Goal: Information Seeking & Learning: Learn about a topic

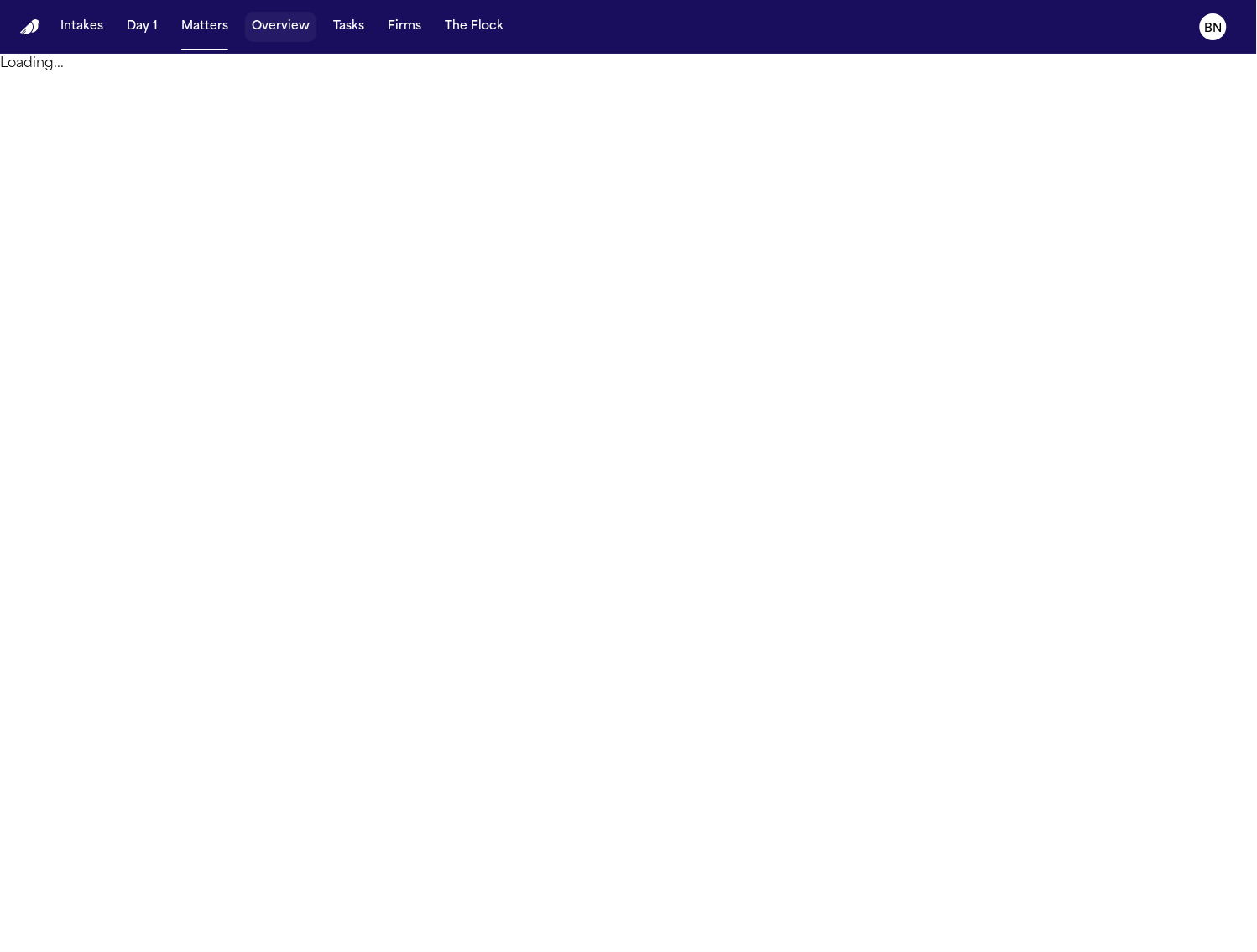
click at [279, 32] on button "Overview" at bounding box center [281, 27] width 71 height 30
select select "*********"
select select "***"
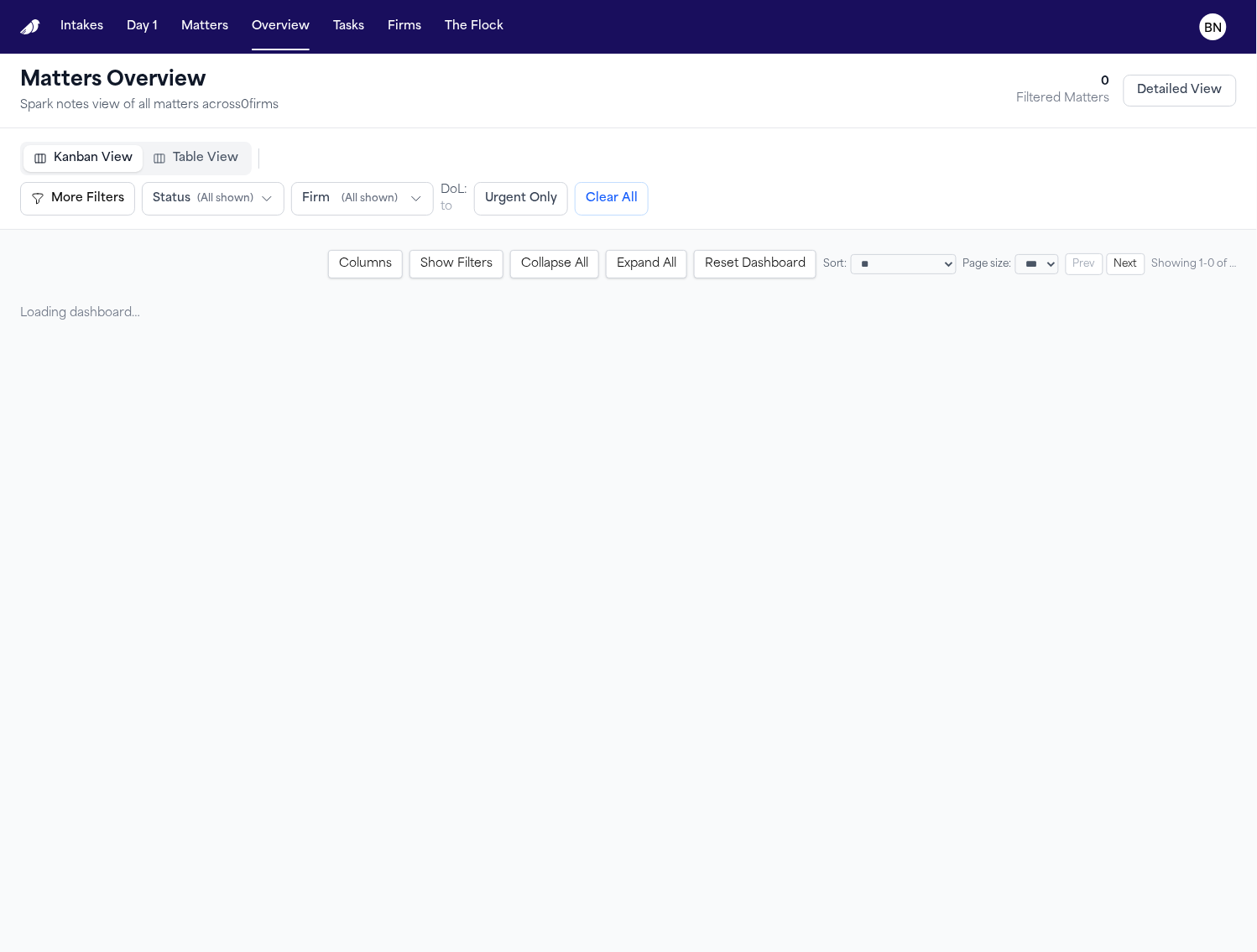
click at [172, 159] on span "Table View" at bounding box center [205, 158] width 66 height 17
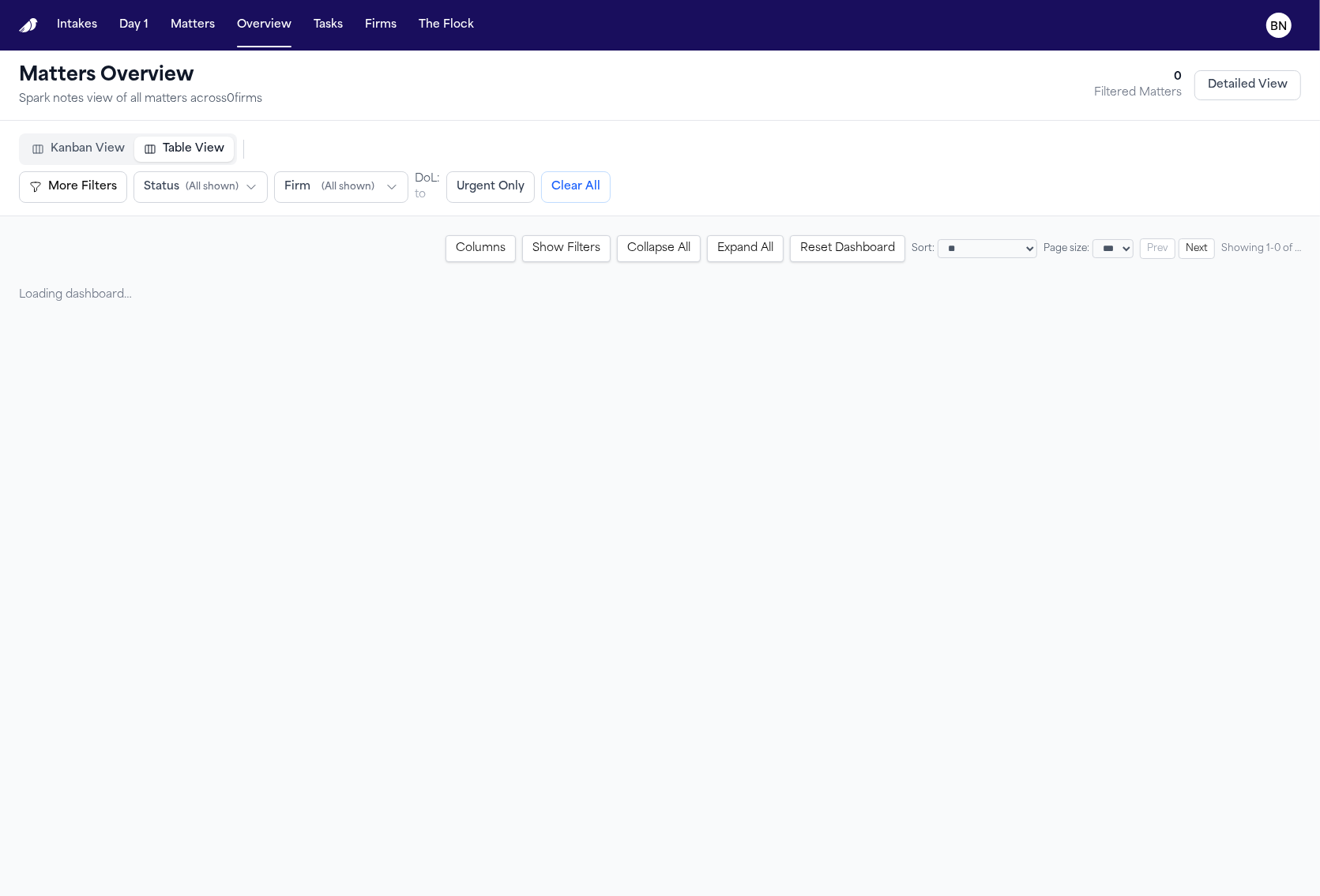
click at [167, 141] on span "Table View" at bounding box center [193, 149] width 62 height 16
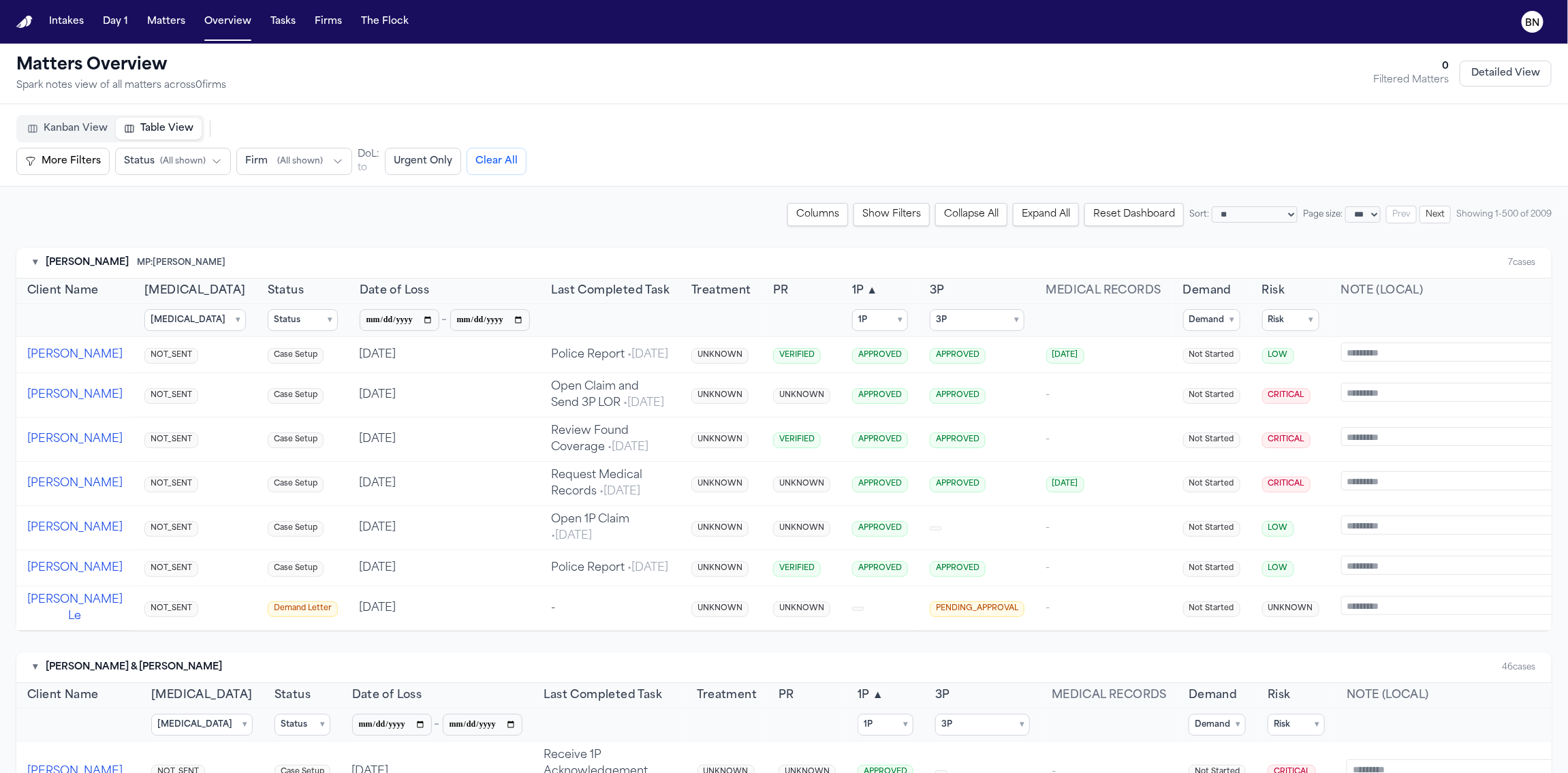
click at [315, 163] on span "( All shown )" at bounding box center [299, 161] width 45 height 11
click at [317, 265] on button "[PERSON_NAME] & [PERSON_NAME]" at bounding box center [323, 268] width 173 height 38
click at [179, 212] on div "**********" at bounding box center [784, 214] width 1536 height 23
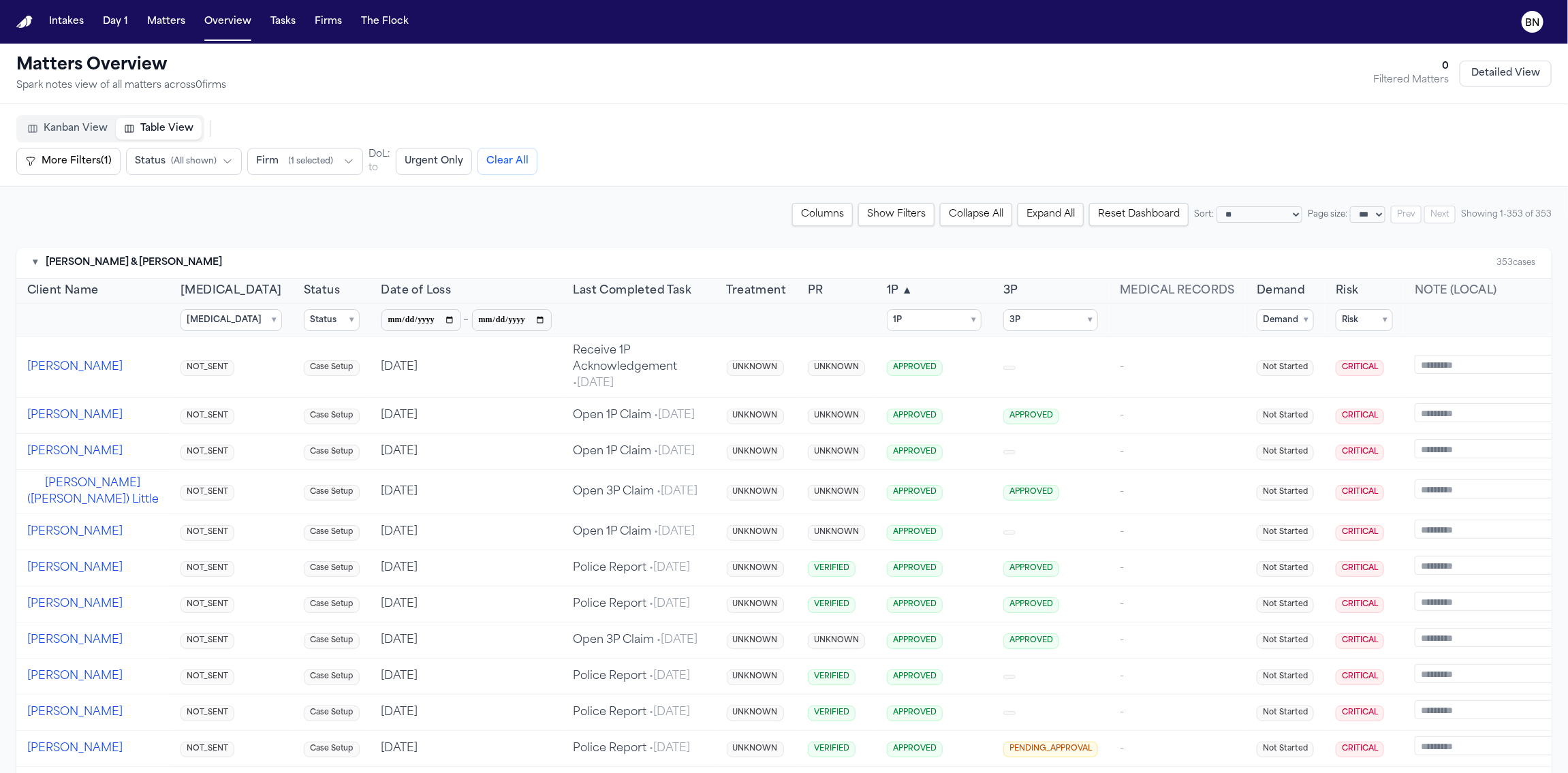
click at [876, 371] on td "APPROVED" at bounding box center [934, 367] width 116 height 61
click at [887, 369] on span "APPROVED" at bounding box center [914, 368] width 56 height 16
click at [48, 371] on button "[PERSON_NAME]" at bounding box center [75, 367] width 95 height 17
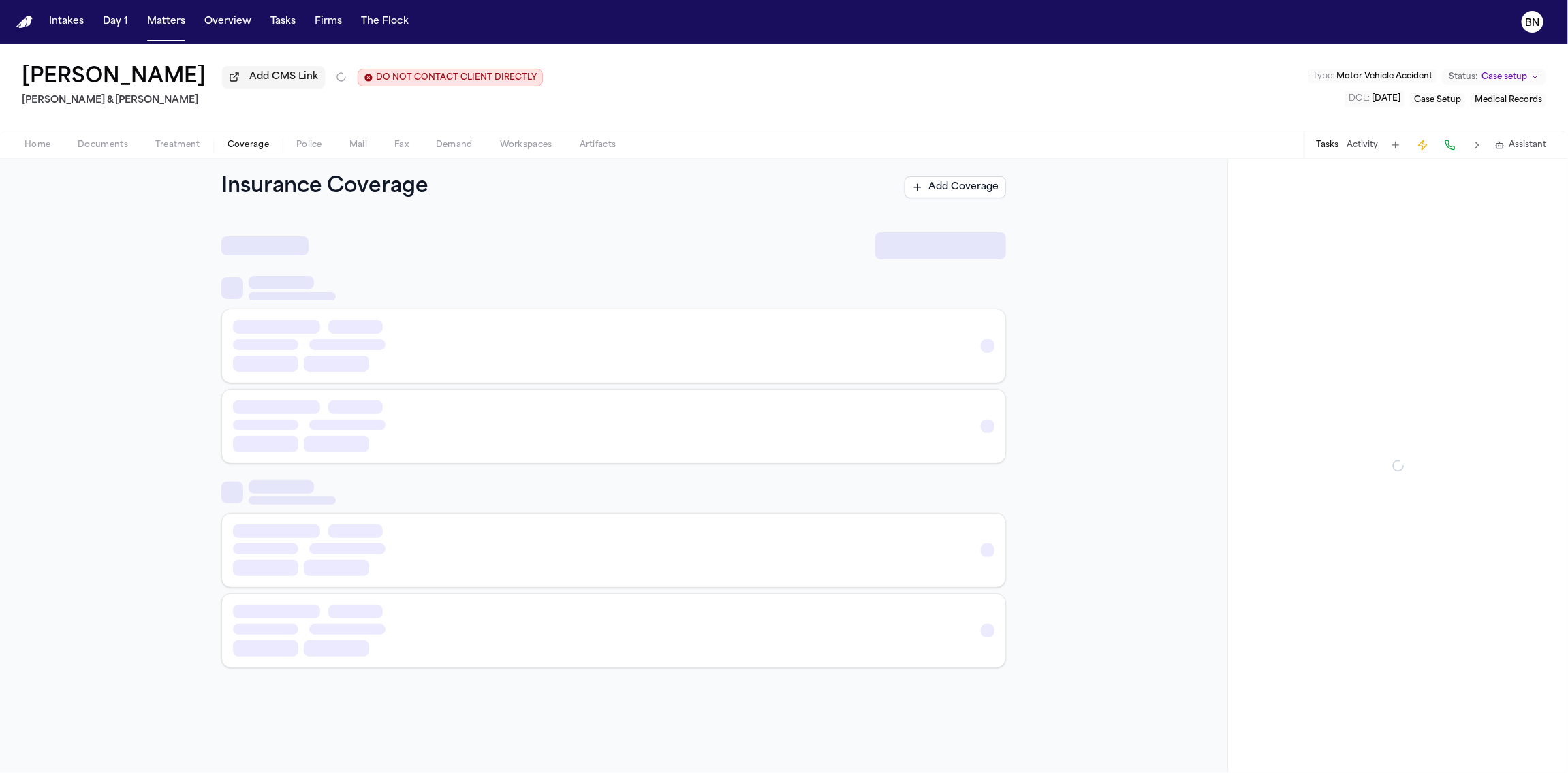
click at [227, 147] on span "Coverage" at bounding box center [248, 145] width 42 height 11
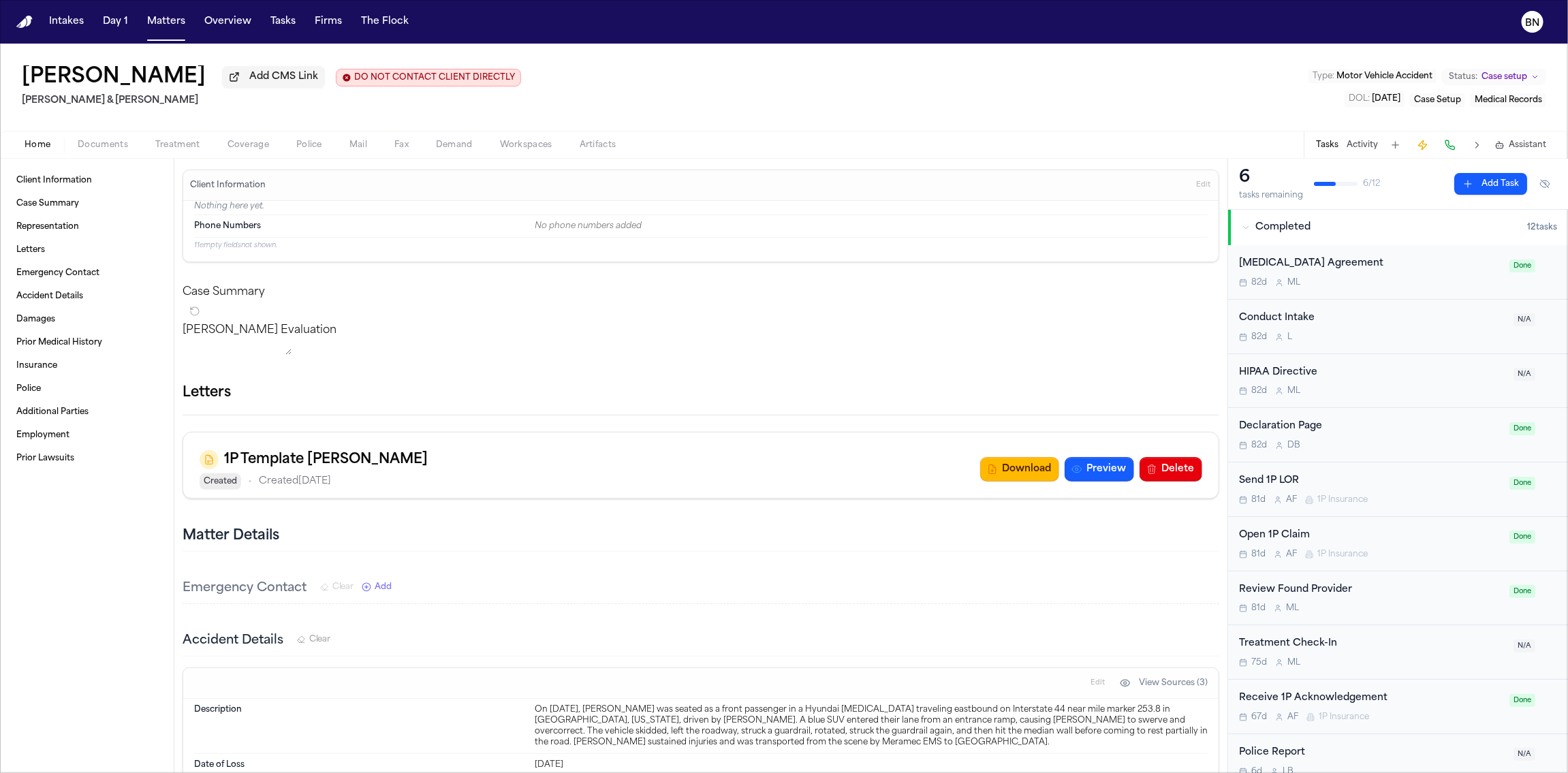
select select "*********"
select select "***"
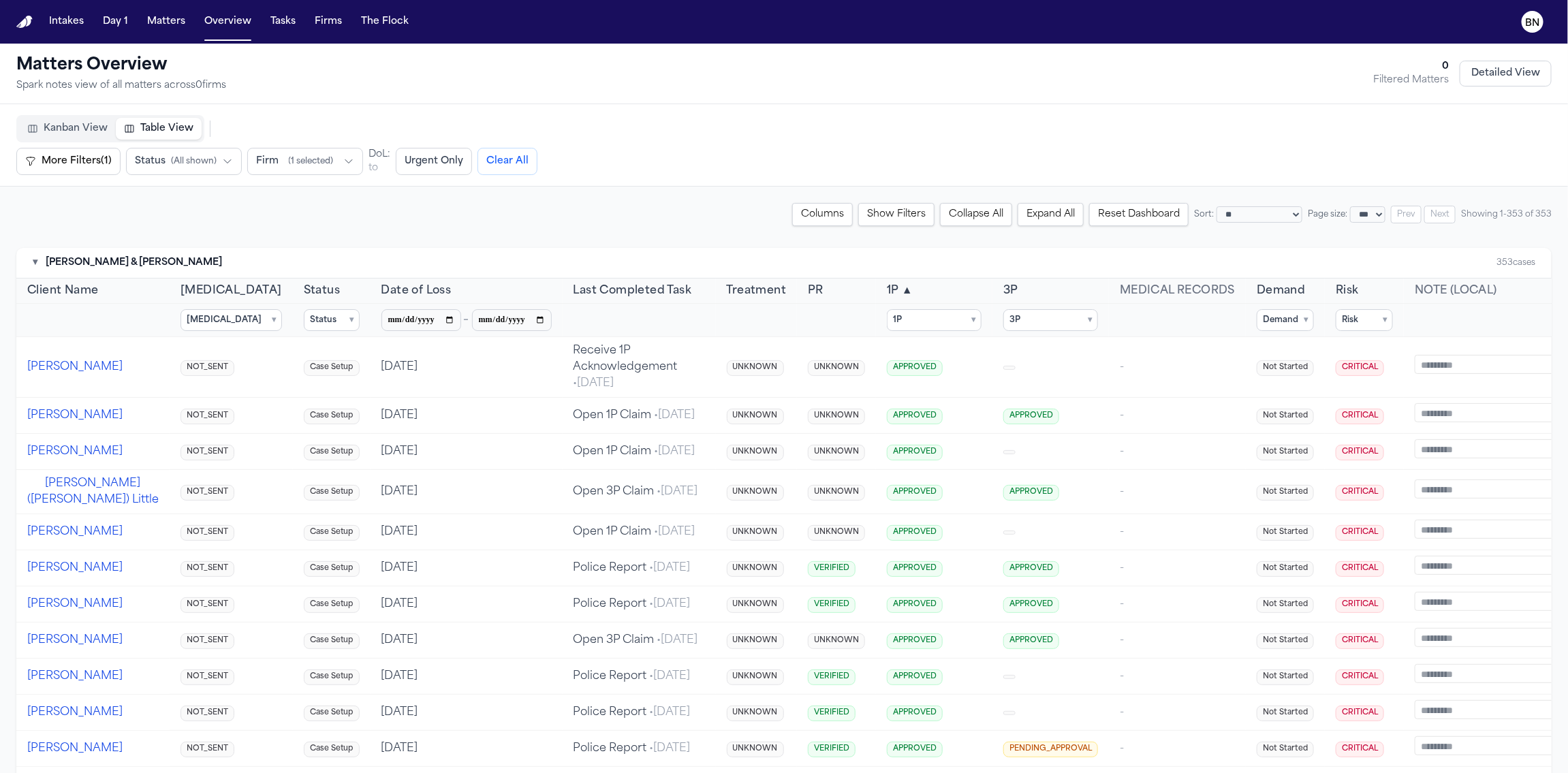
click at [48, 262] on span "[PERSON_NAME] & [PERSON_NAME]" at bounding box center [133, 263] width 177 height 14
click at [38, 262] on div "▾ [PERSON_NAME] & [PERSON_NAME]" at bounding box center [127, 263] width 189 height 14
click at [32, 263] on button "▾" at bounding box center [35, 263] width 5 height 14
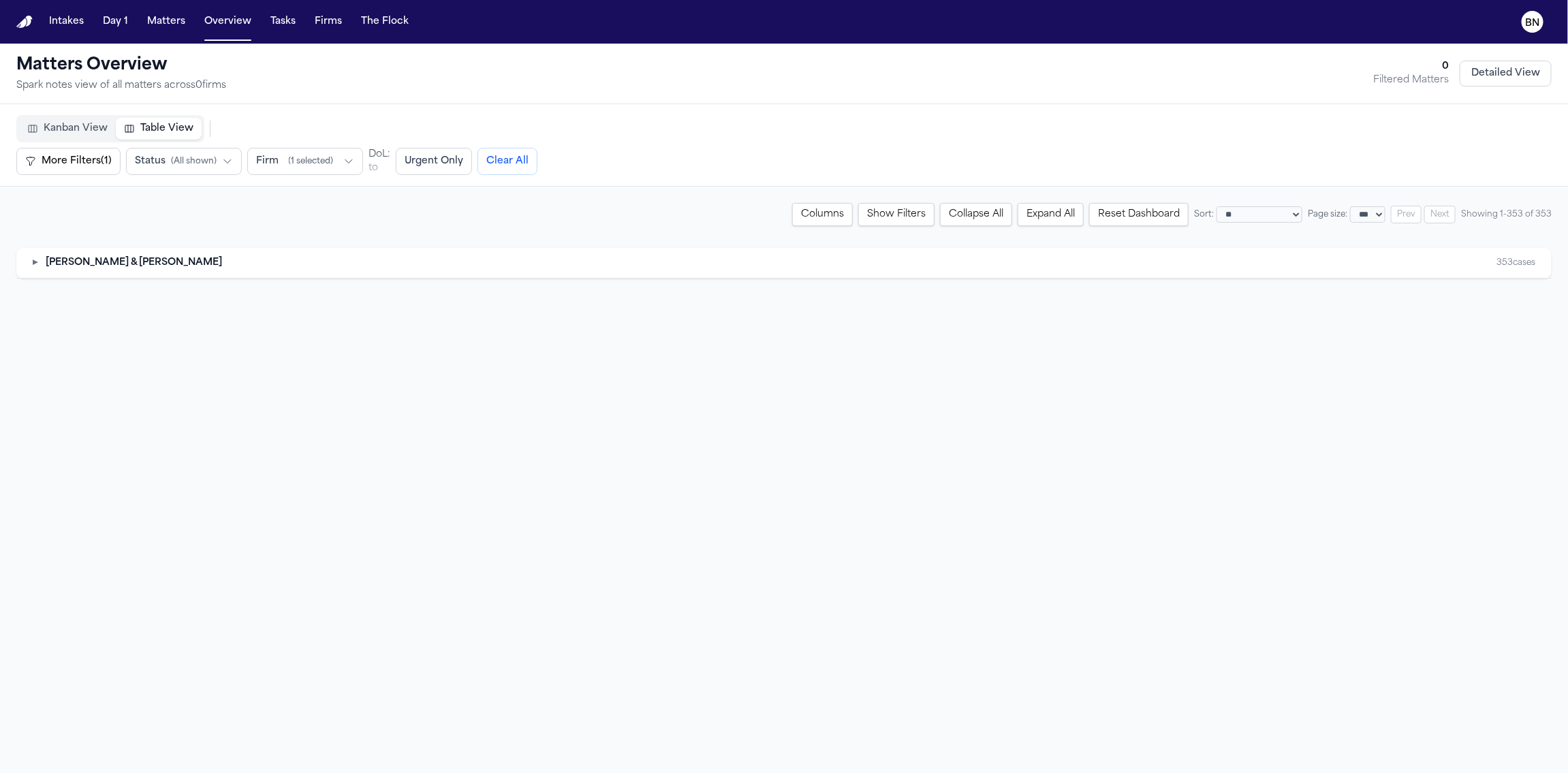
click at [325, 164] on span "( 1 selected )" at bounding box center [311, 161] width 45 height 11
click at [349, 268] on button "[PERSON_NAME] & [PERSON_NAME]" at bounding box center [334, 268] width 173 height 38
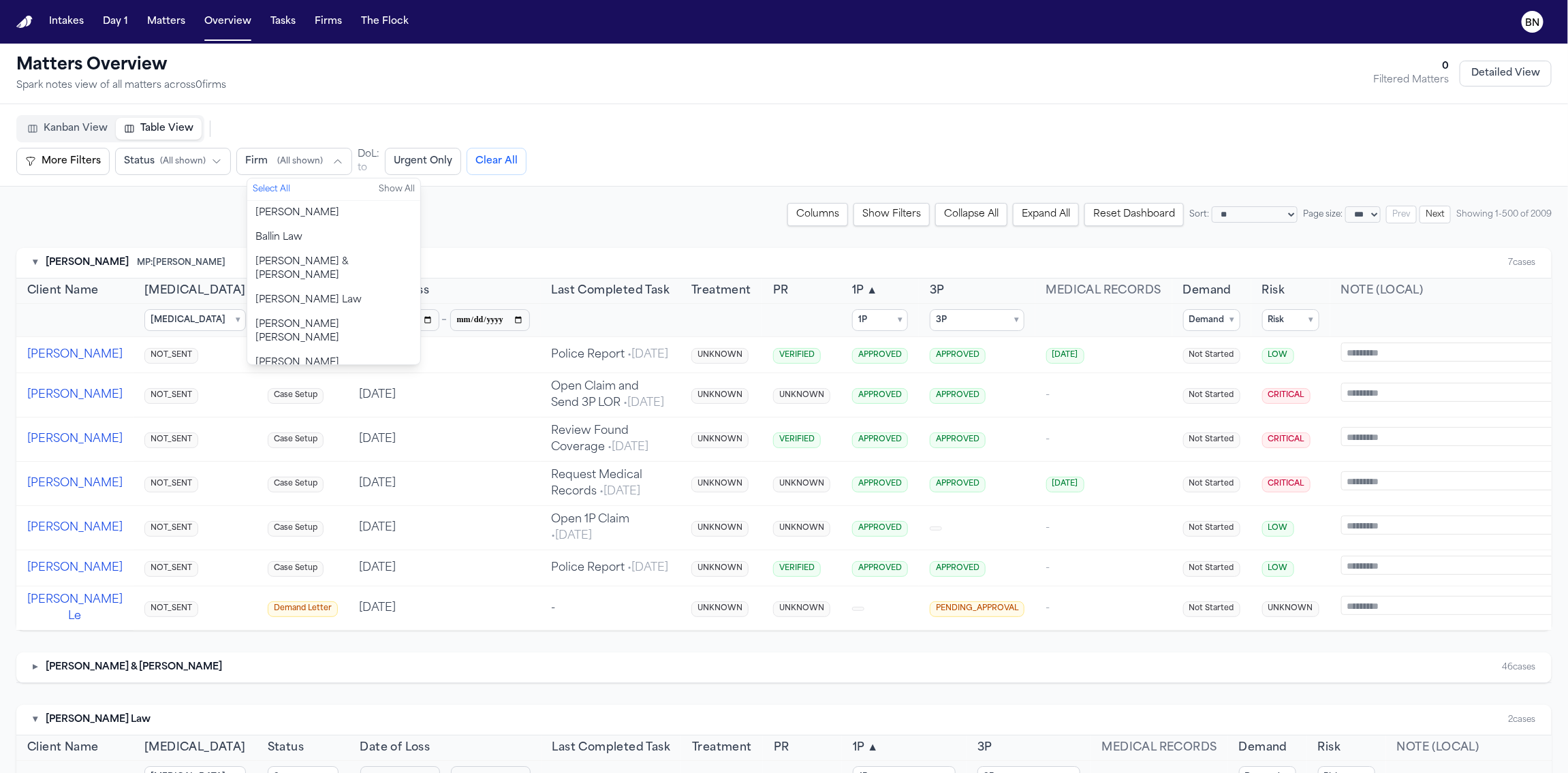
click at [333, 163] on icon "button" at bounding box center [338, 161] width 11 height 11
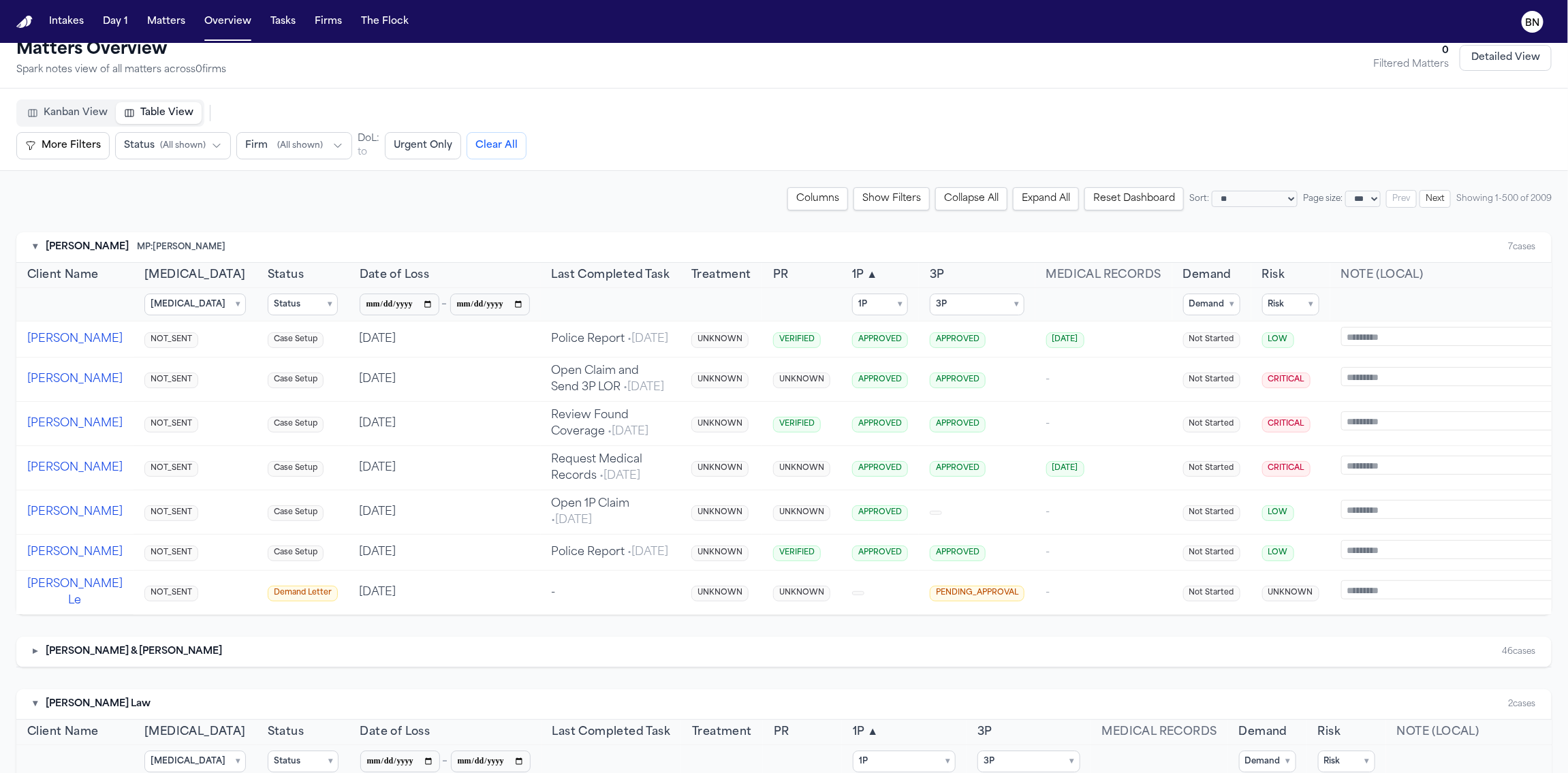
scroll to position [32, 0]
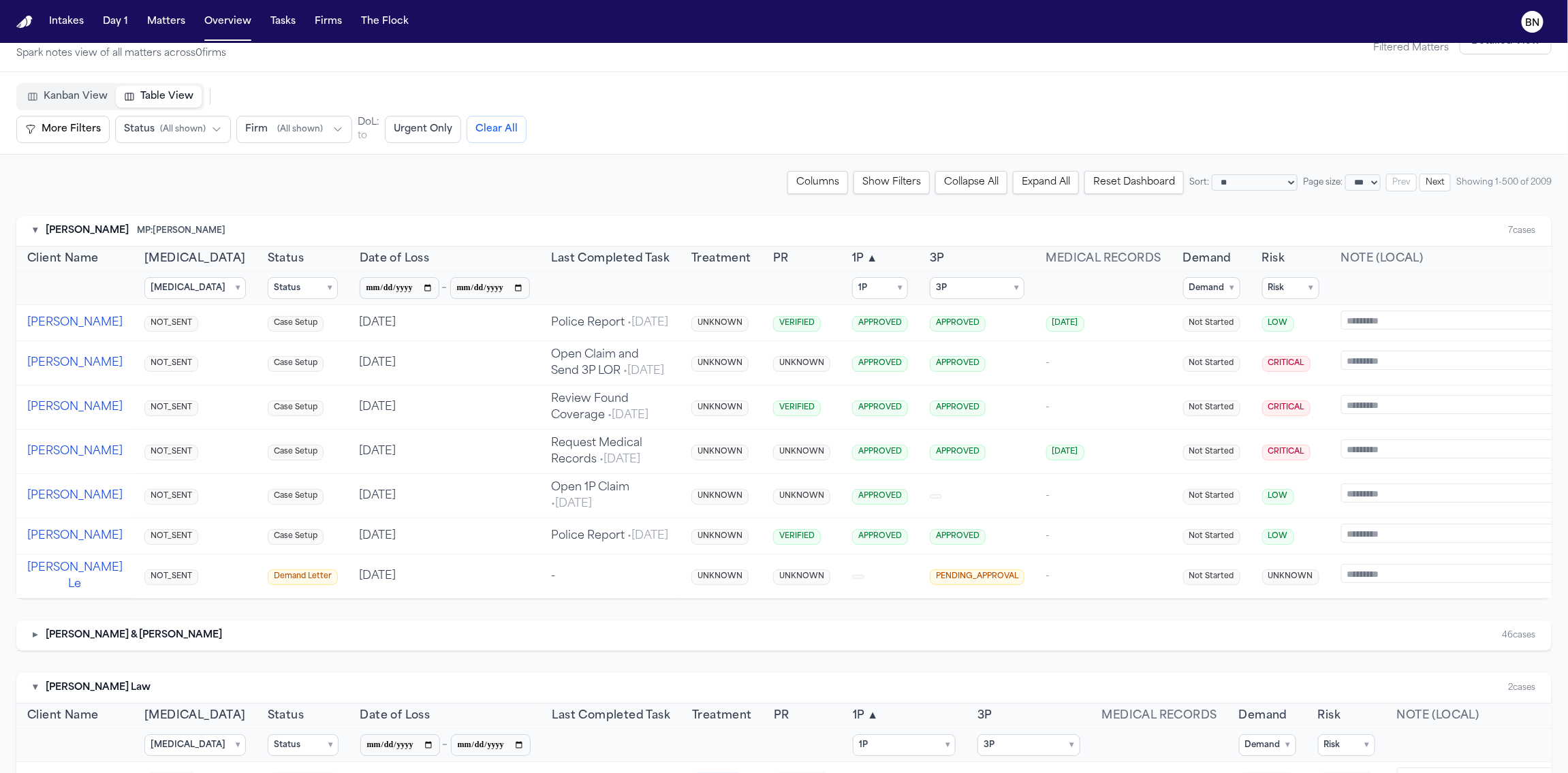
click at [308, 128] on span "( All shown )" at bounding box center [299, 129] width 45 height 11
click at [313, 318] on span "Easton & Easton" at bounding box center [282, 324] width 76 height 14
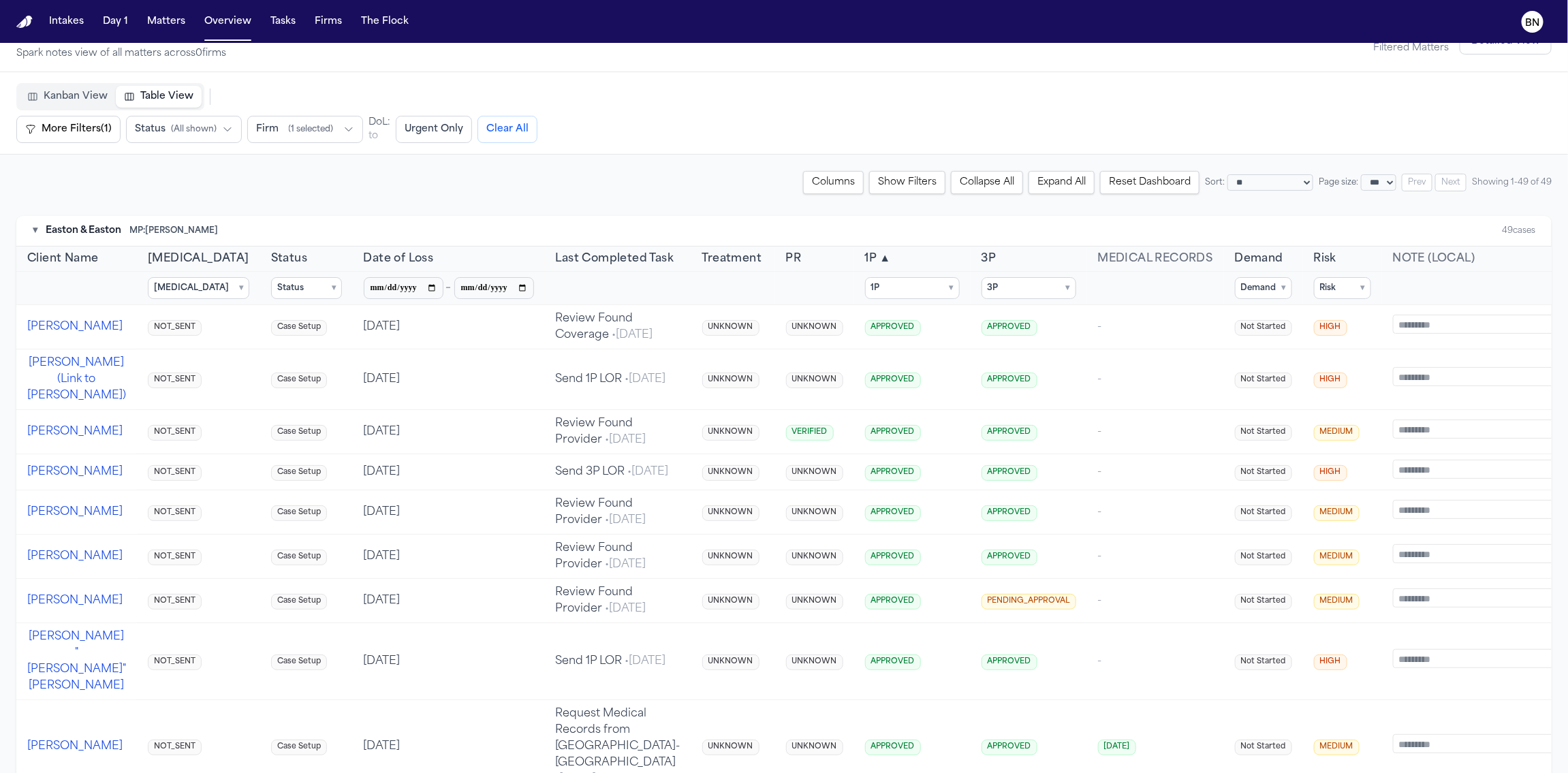
drag, startPoint x: 113, startPoint y: 156, endPoint x: 235, endPoint y: 163, distance: 122.2
click at [876, 290] on summary "1P ▾" at bounding box center [912, 288] width 95 height 22
click at [688, 193] on div "**********" at bounding box center [784, 183] width 1536 height 23
click at [905, 234] on div "▾ Easton & [PERSON_NAME]: [PERSON_NAME] 49 cases" at bounding box center [784, 231] width 1536 height 30
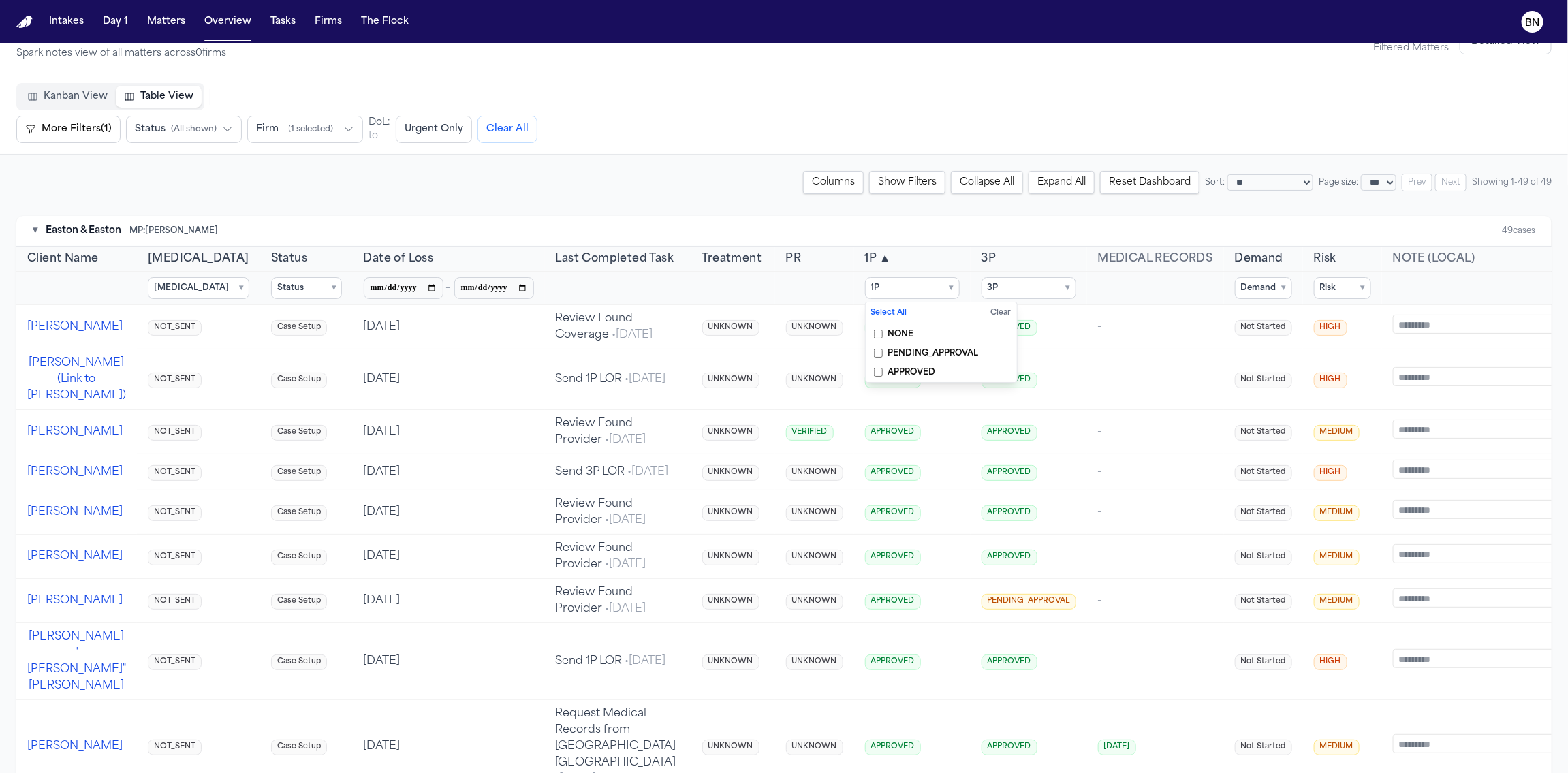
click at [1020, 289] on summary "Demand ▾" at bounding box center [1263, 288] width 57 height 22
click at [1020, 243] on div "▾ Easton & [PERSON_NAME]: [PERSON_NAME] 49 cases" at bounding box center [784, 231] width 1536 height 30
click at [1020, 284] on summary "Risk ▾" at bounding box center [1342, 288] width 57 height 22
click at [1020, 225] on div "▾ Easton & [PERSON_NAME]: [PERSON_NAME] 49 cases" at bounding box center [784, 231] width 1536 height 30
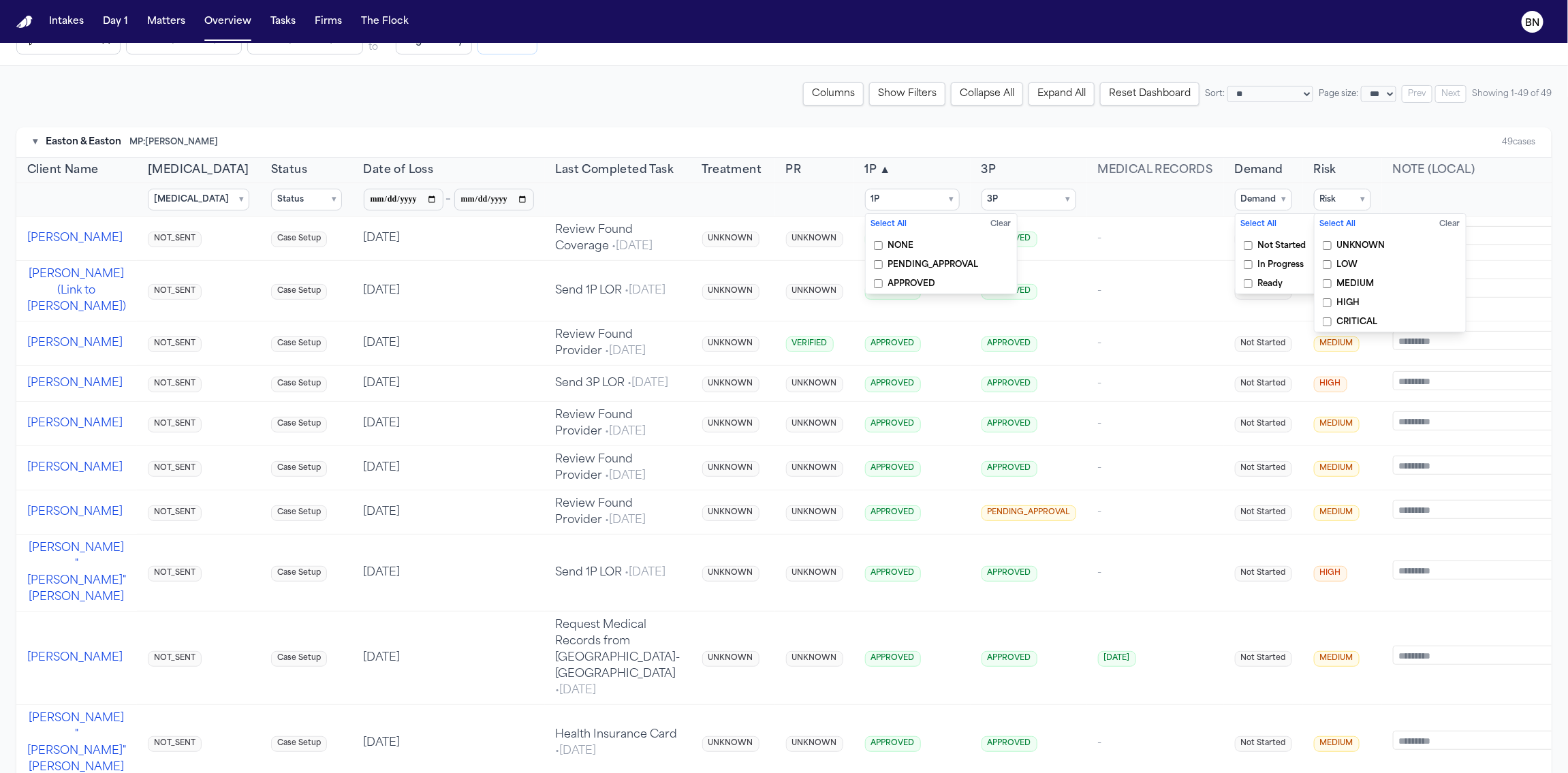
scroll to position [121, 0]
click at [585, 175] on span "Last Completed Task" at bounding box center [615, 170] width 118 height 17
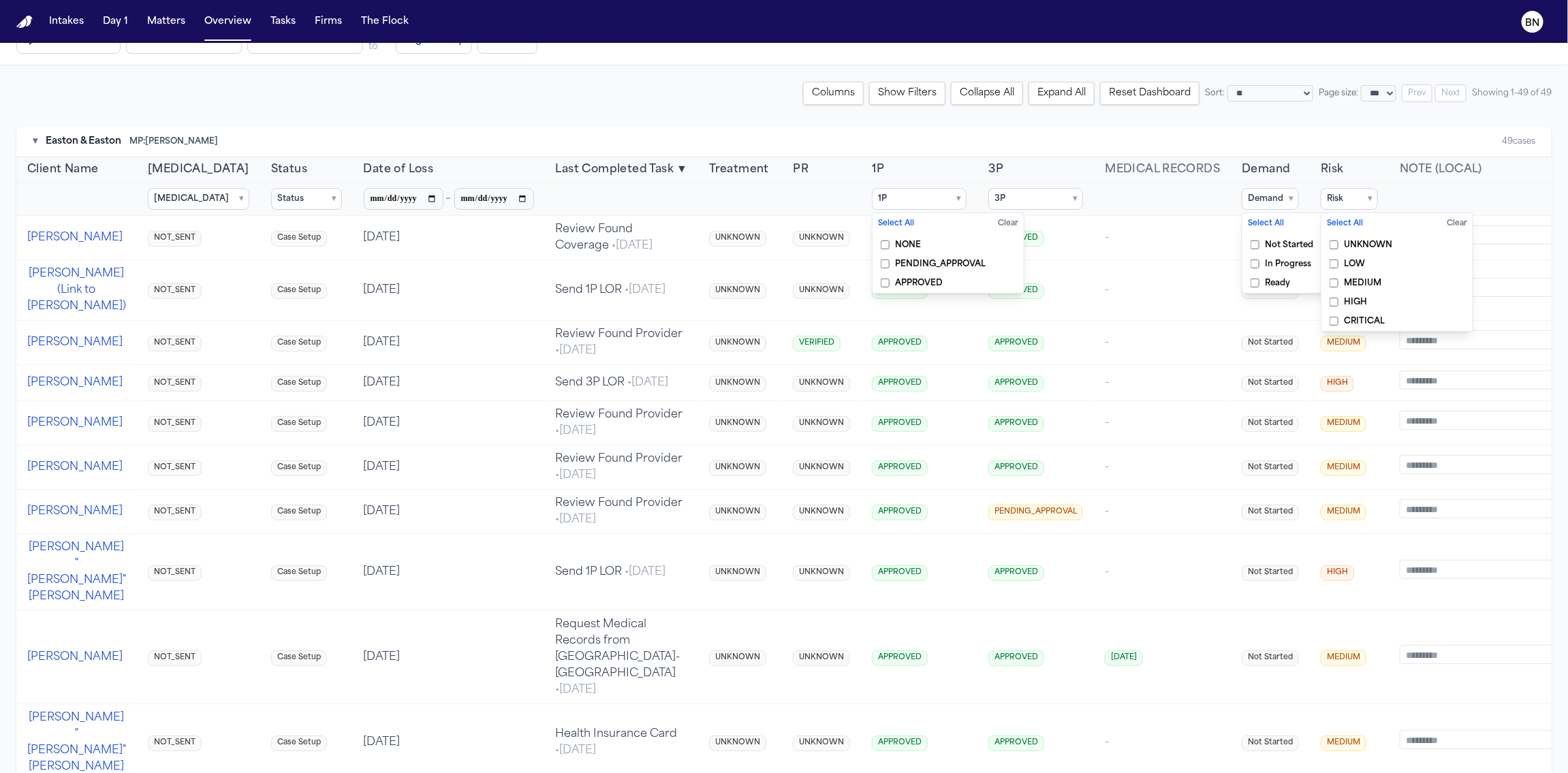
click at [585, 176] on span "Last Completed Task" at bounding box center [615, 170] width 118 height 17
click at [585, 173] on span "Last Completed Task" at bounding box center [615, 170] width 118 height 17
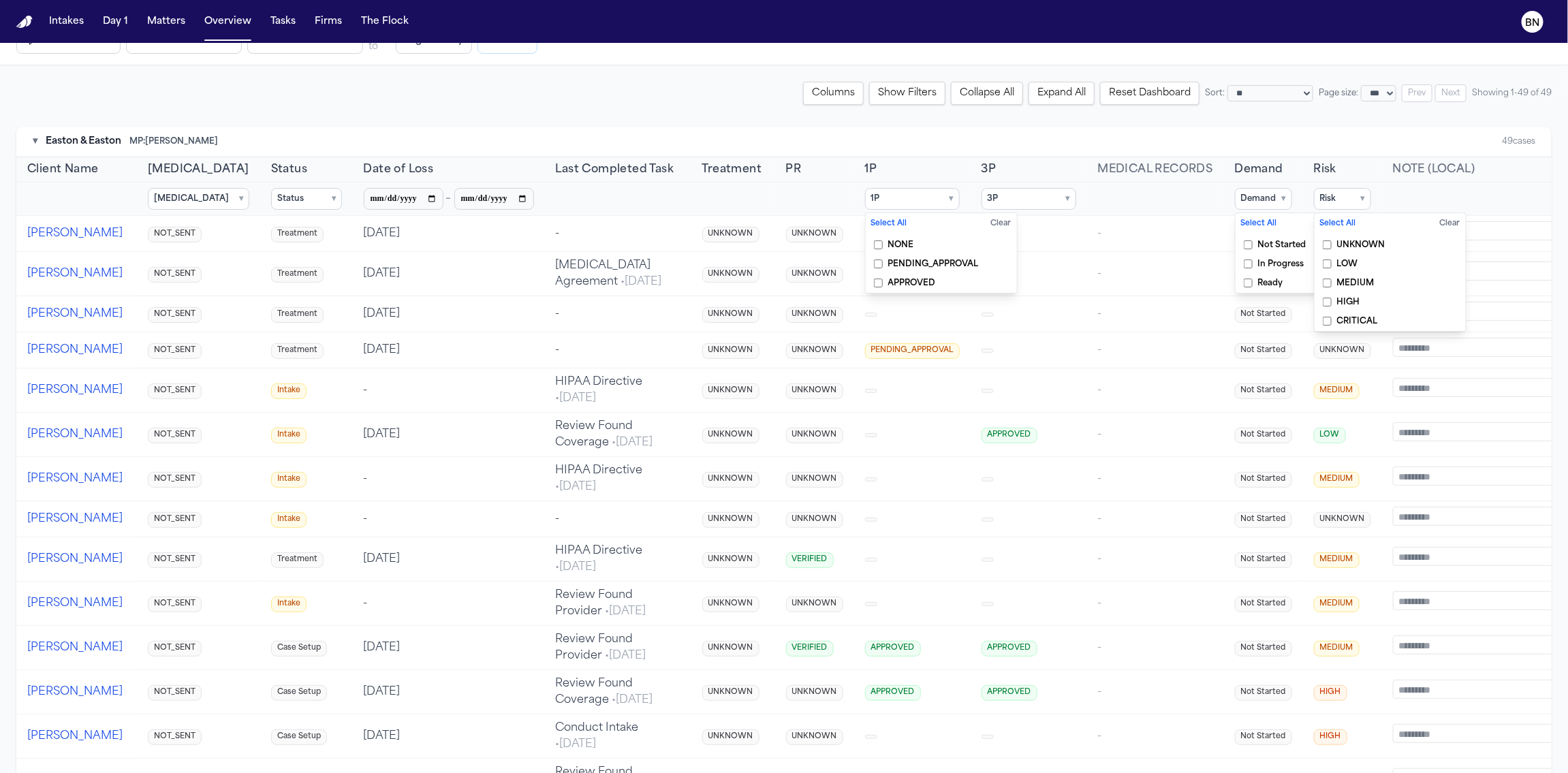
click at [555, 238] on td "-" at bounding box center [618, 234] width 146 height 36
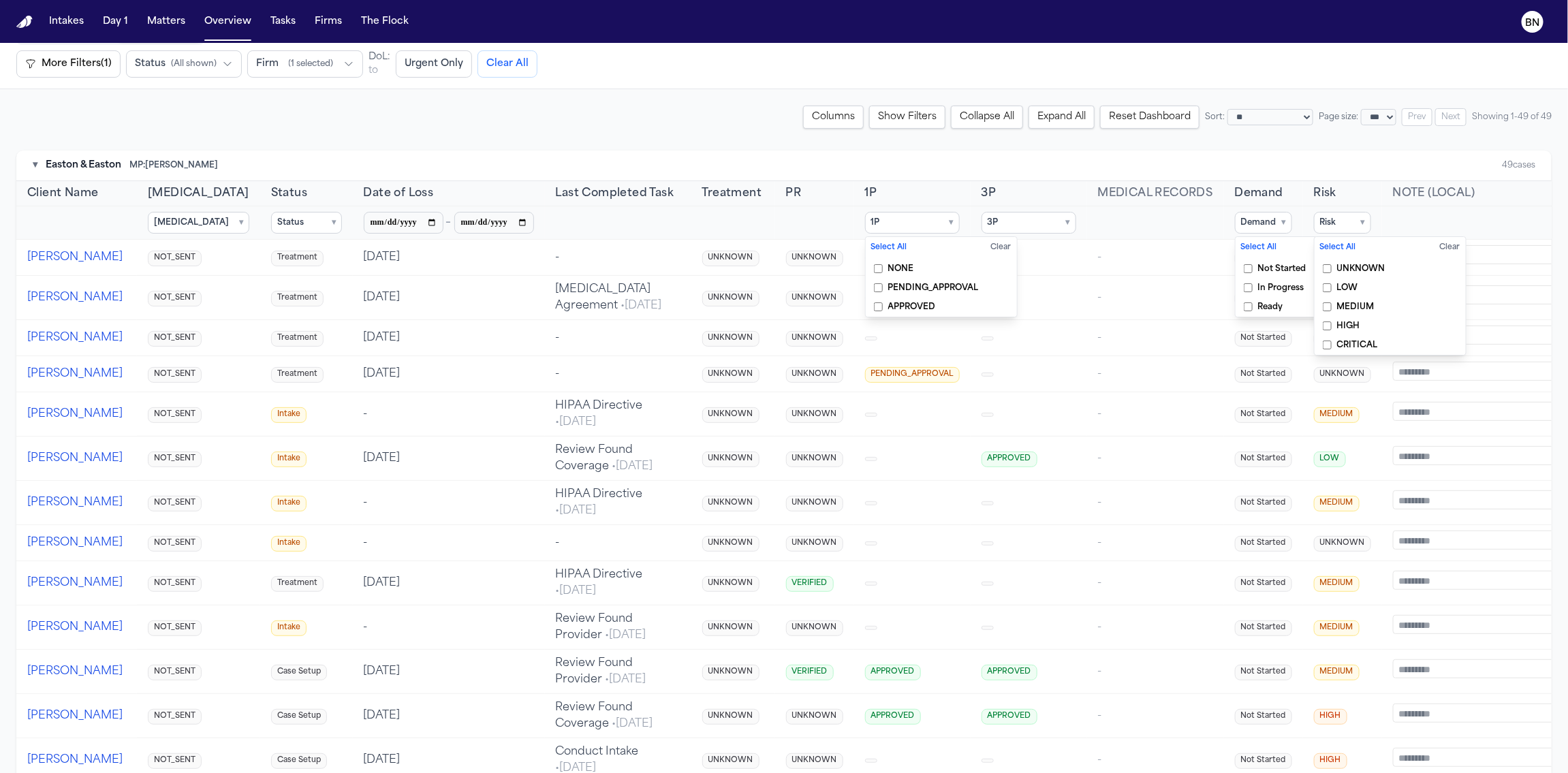
scroll to position [82, 0]
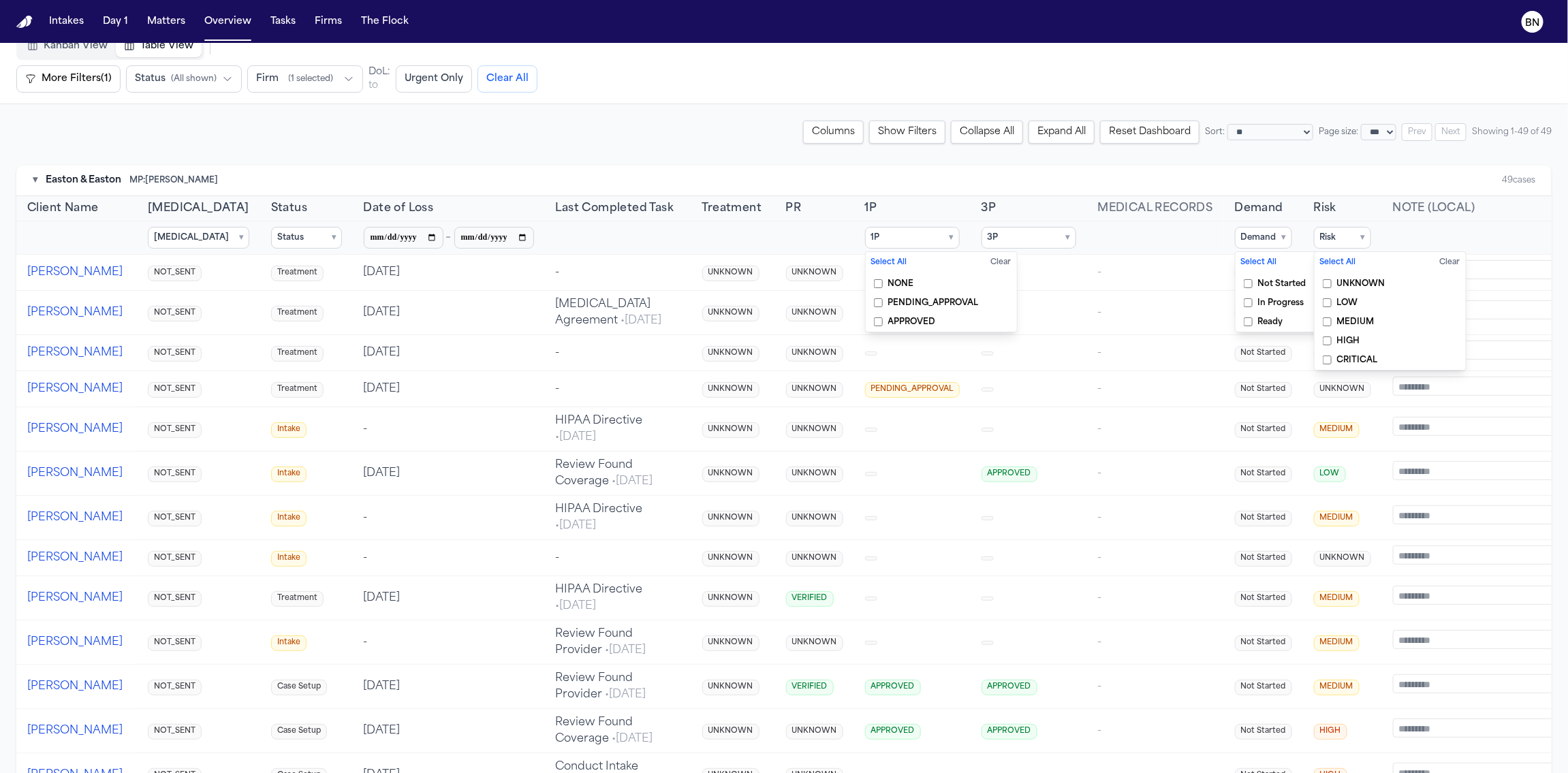
click at [686, 135] on div "**********" at bounding box center [784, 132] width 1536 height 23
click at [546, 95] on div "Kanban View Table View More Filters (1) Urgent Only More Filters (1) Status ( A…" at bounding box center [784, 63] width 1568 height 82
click at [1020, 135] on button "Expand All" at bounding box center [1061, 132] width 66 height 23
click at [813, 133] on button "Columns" at bounding box center [833, 132] width 61 height 23
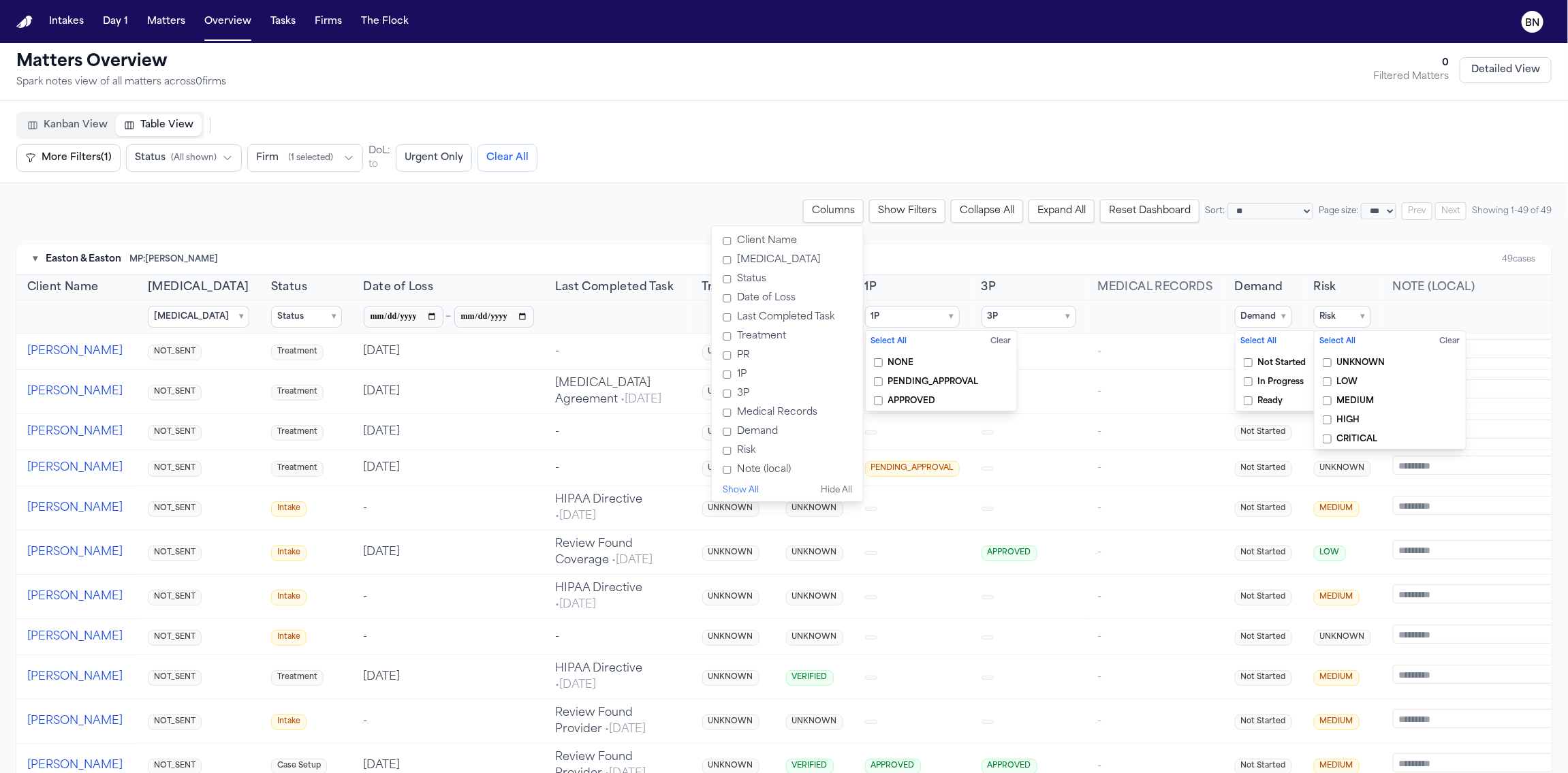
scroll to position [0, 0]
click at [717, 477] on label "Note (local)" at bounding box center [787, 473] width 140 height 19
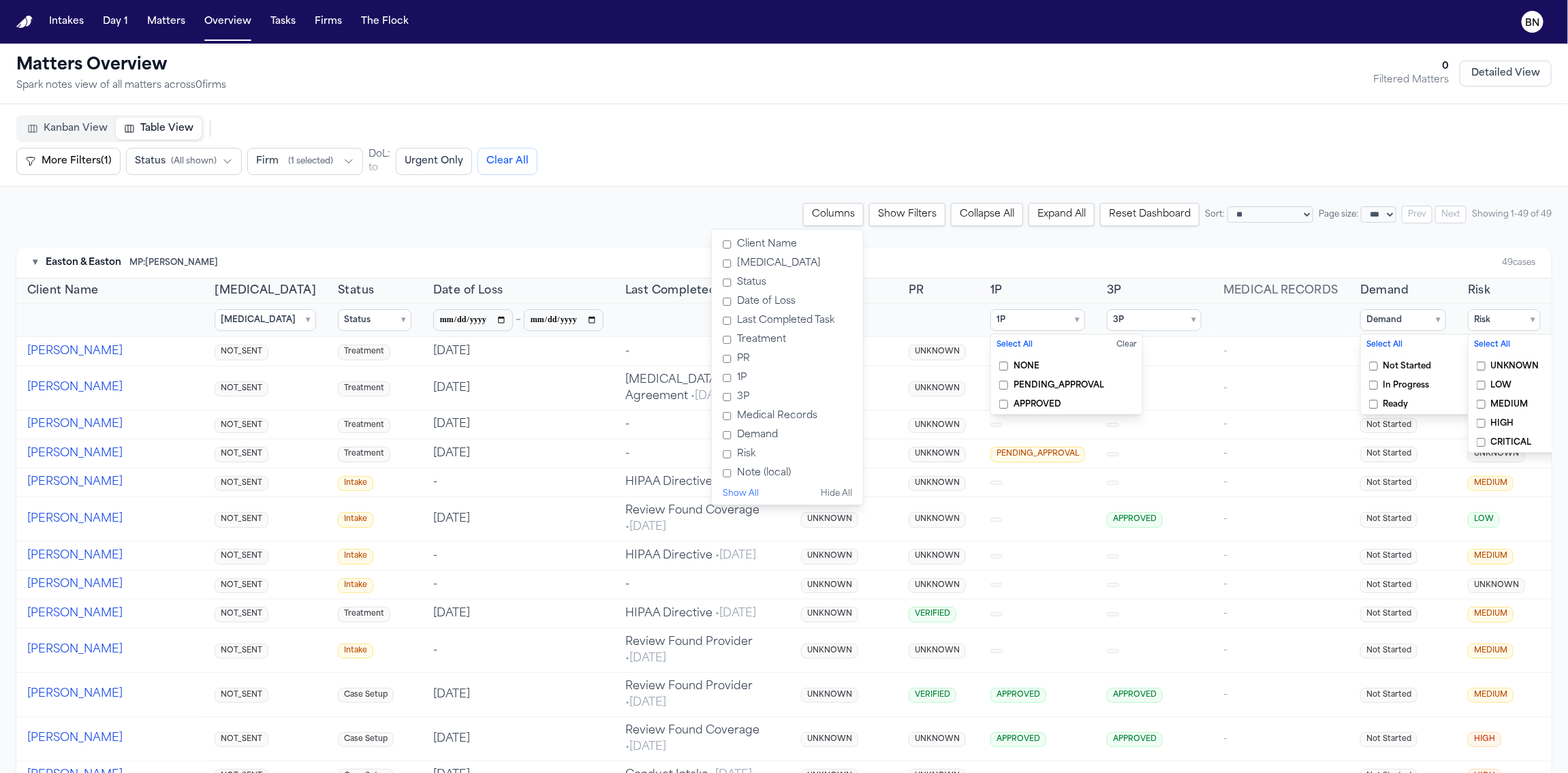
click at [717, 476] on label "Note (local)" at bounding box center [787, 473] width 140 height 19
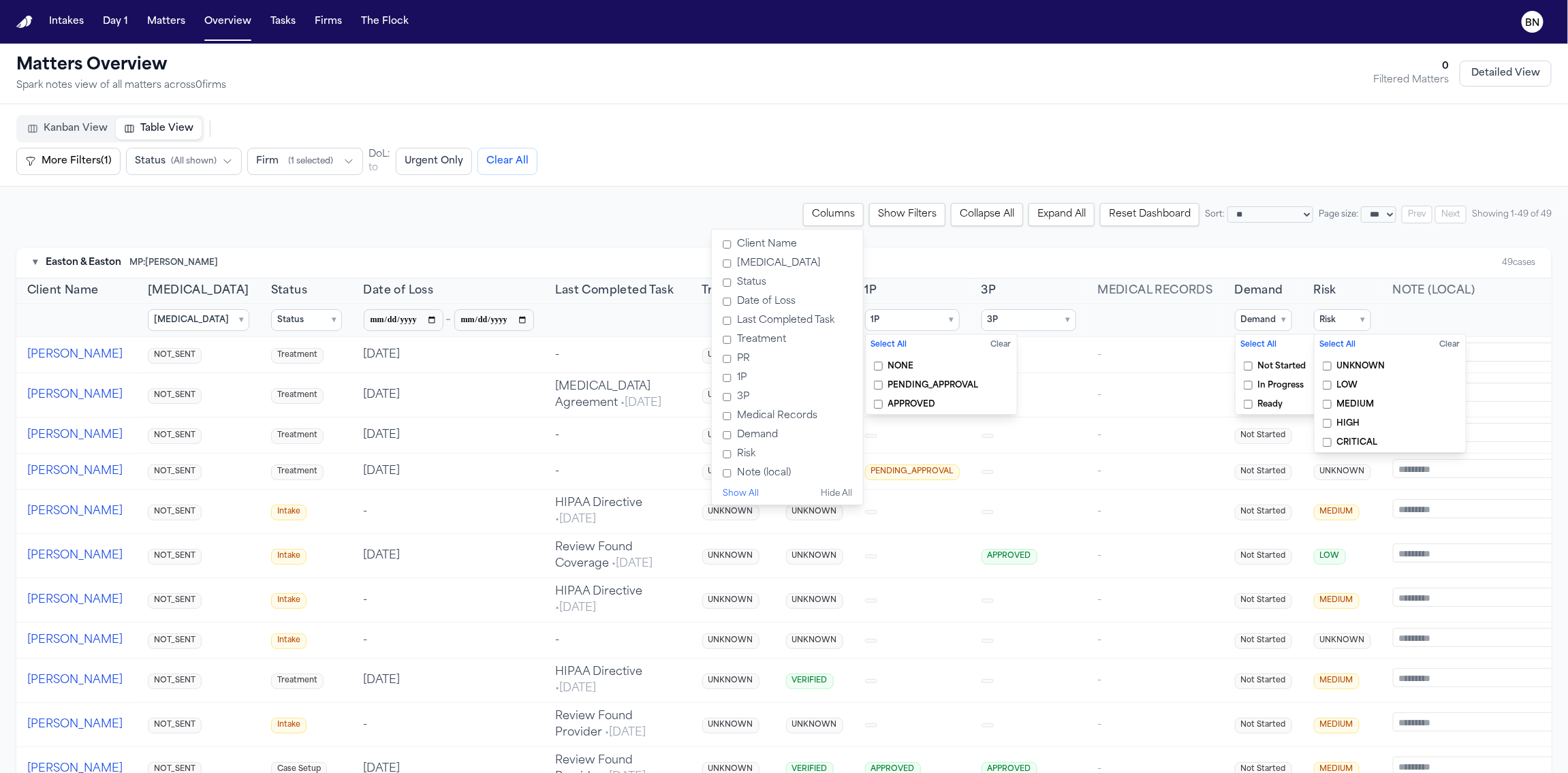
click at [636, 224] on div "**********" at bounding box center [784, 214] width 1536 height 23
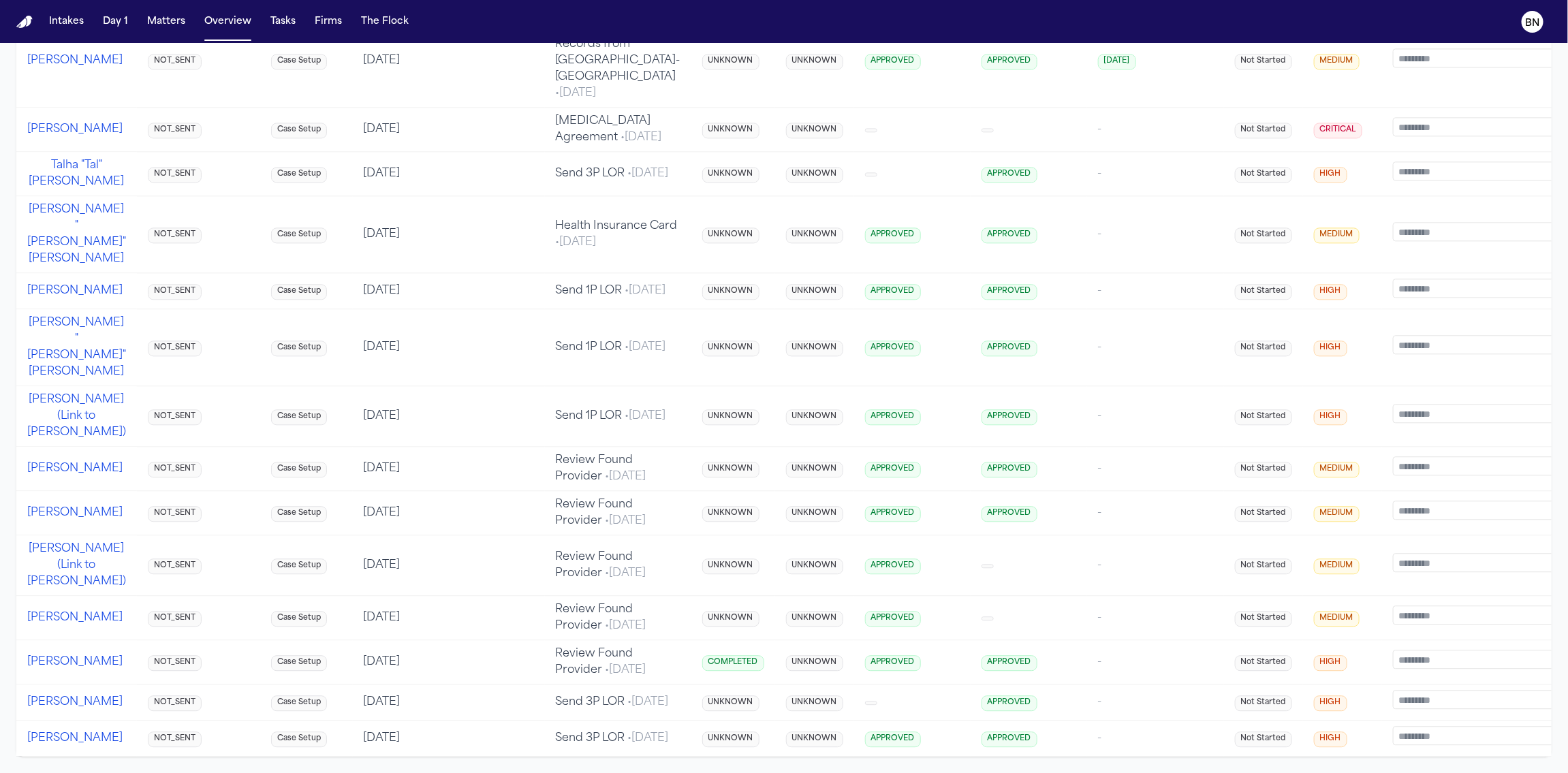
scroll to position [2211, 0]
click at [556, 649] on span "Review Found Provider • [DATE]" at bounding box center [601, 663] width 91 height 27
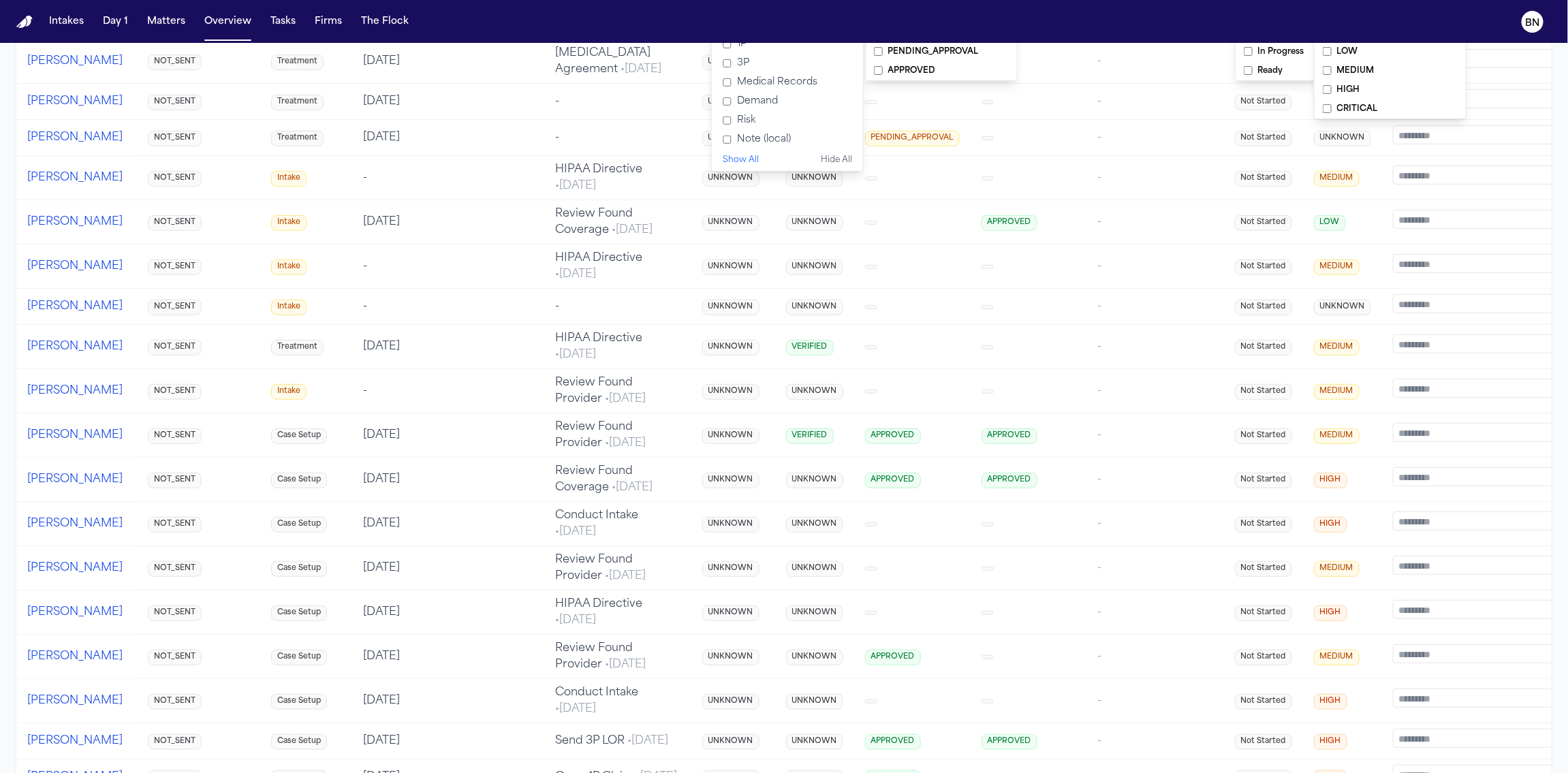
scroll to position [318, 0]
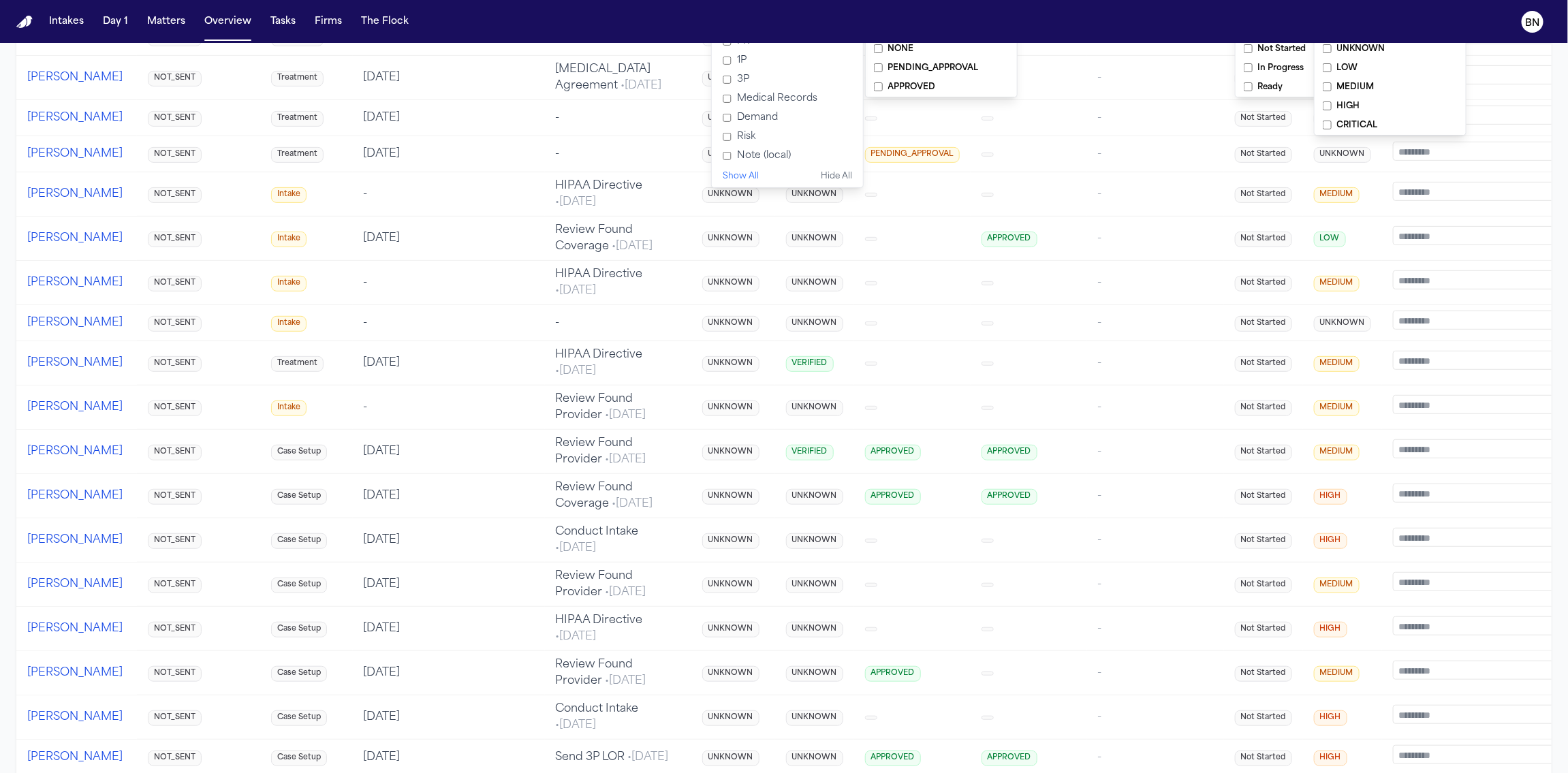
click at [447, 474] on td "[DATE]" at bounding box center [449, 452] width 192 height 44
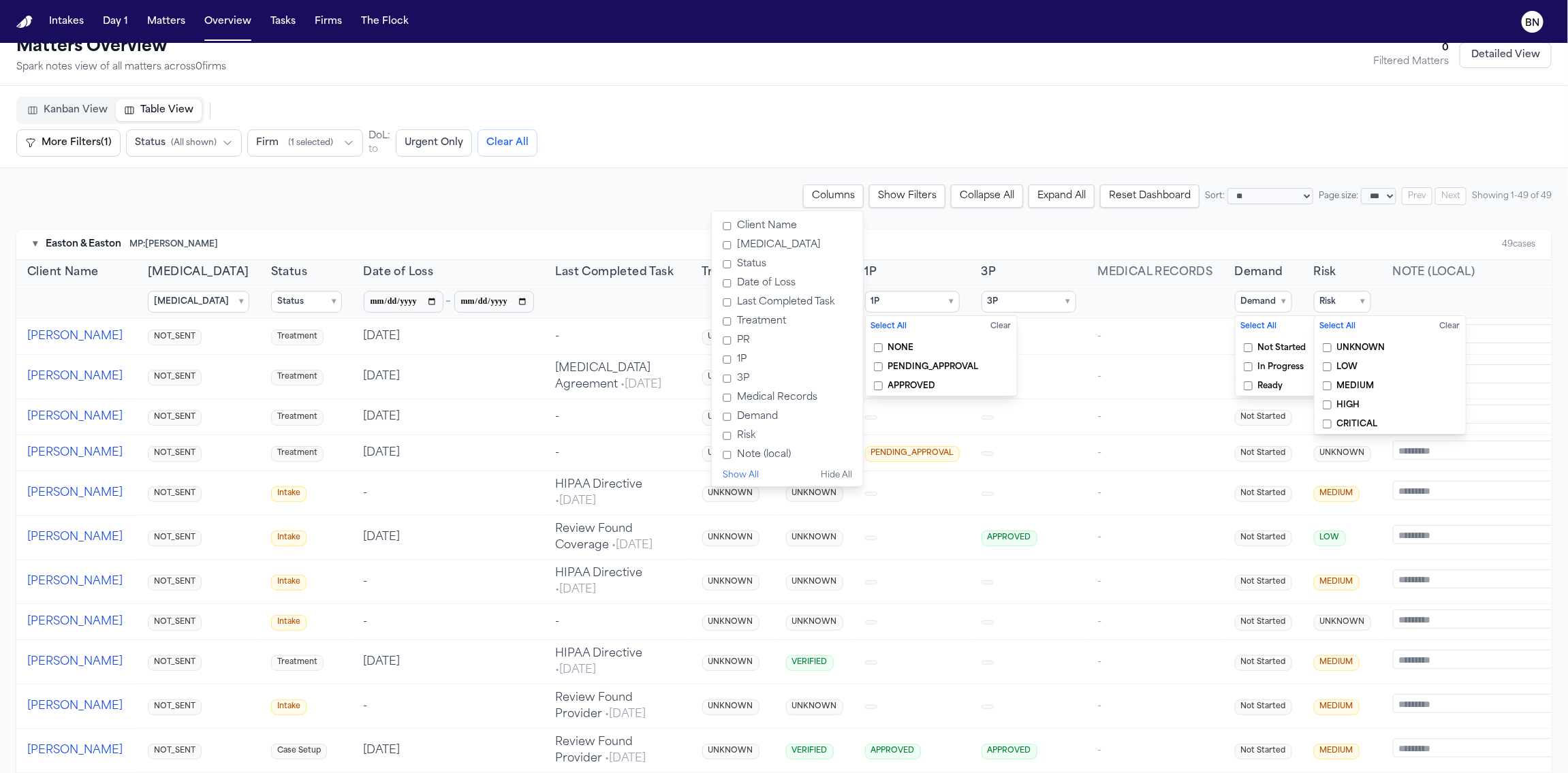
scroll to position [0, 0]
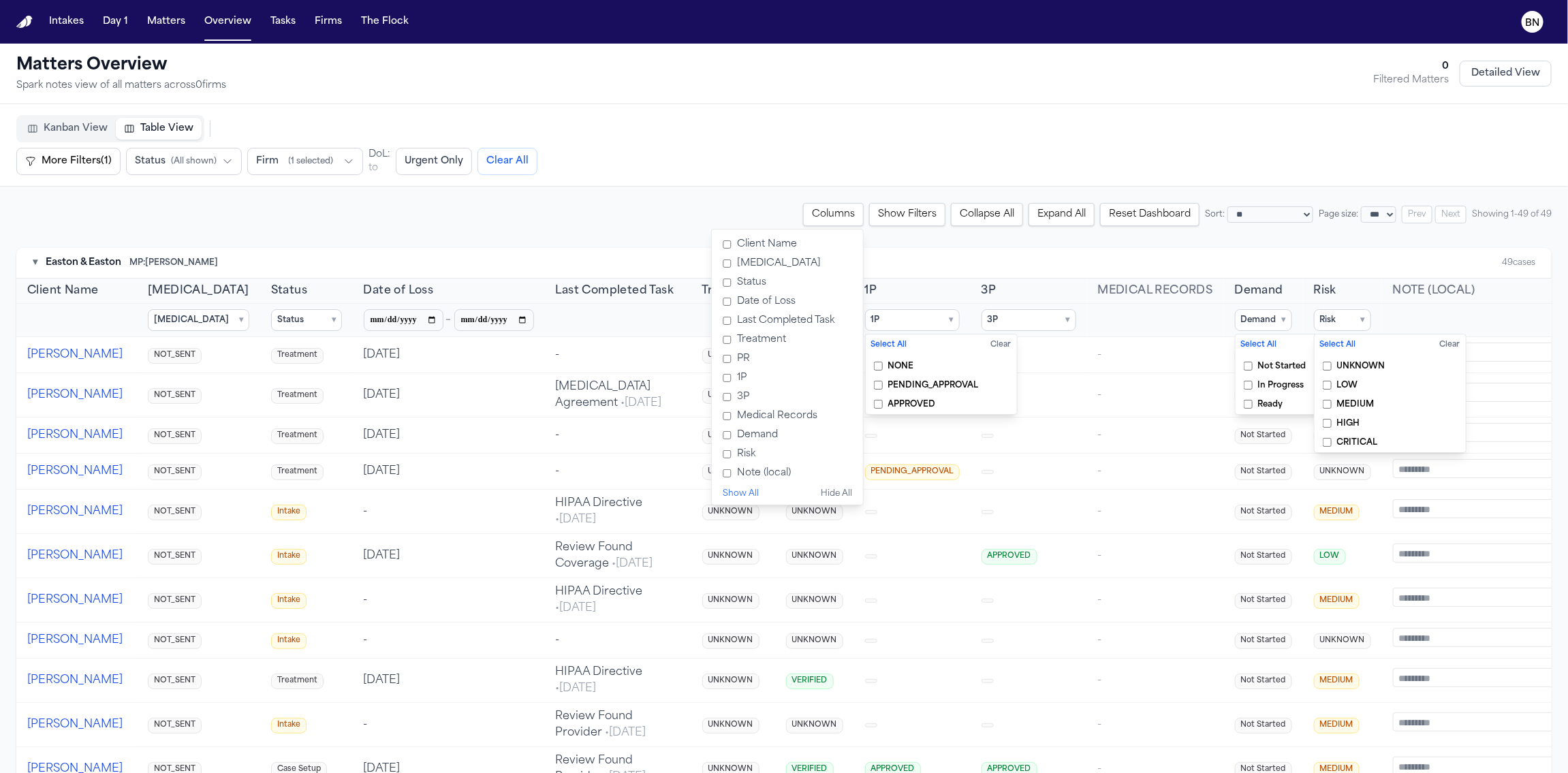
click at [457, 362] on td "[DATE]" at bounding box center [449, 355] width 192 height 36
click at [55, 398] on button "[PERSON_NAME]" at bounding box center [75, 395] width 95 height 17
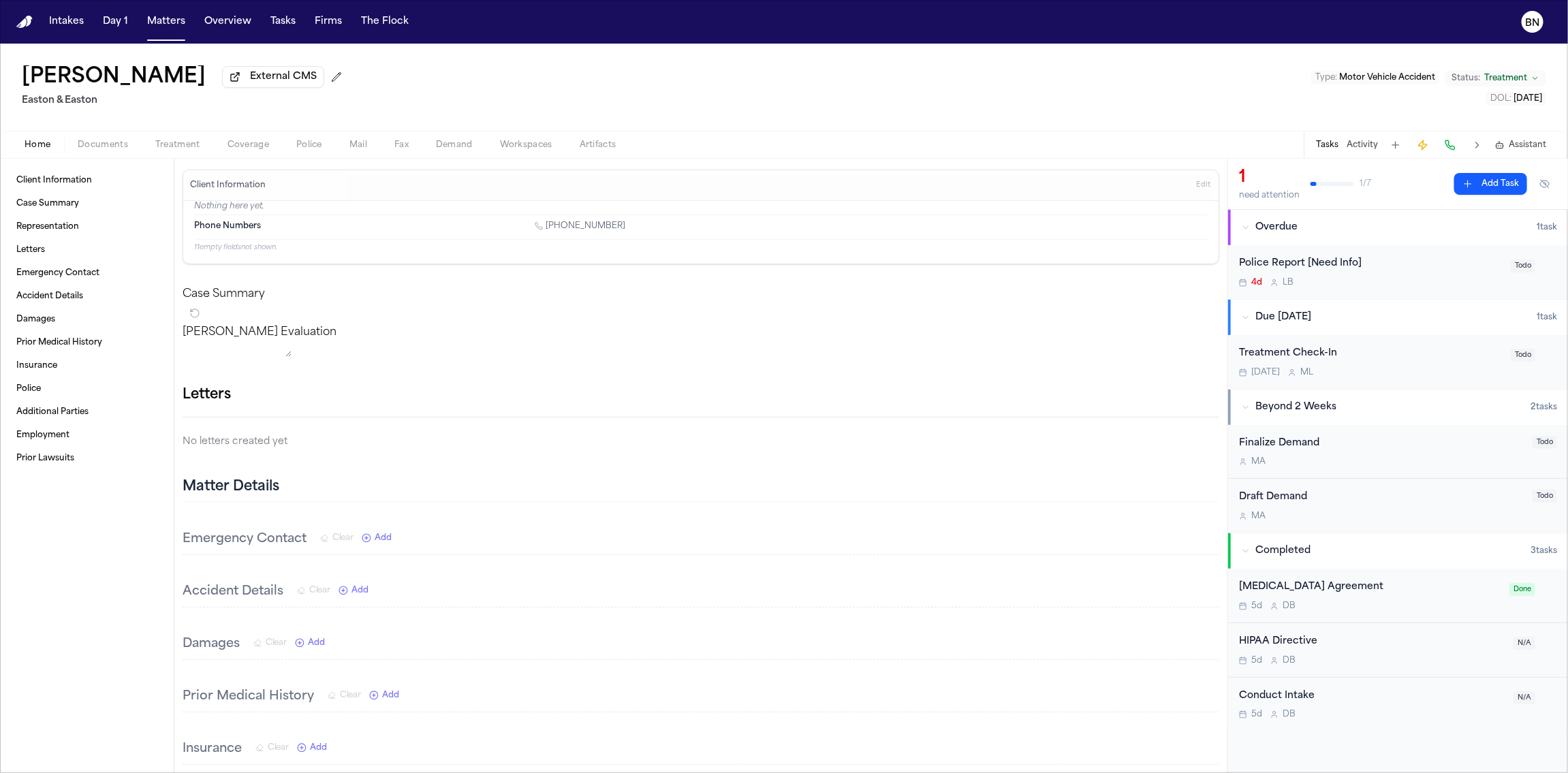
select select "***"
